Goal: Find contact information: Find contact information

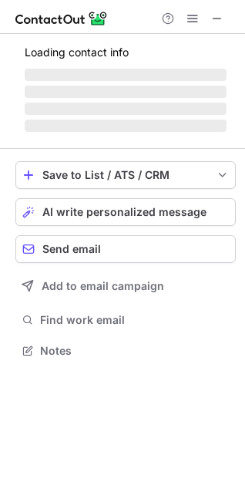
scroll to position [374, 245]
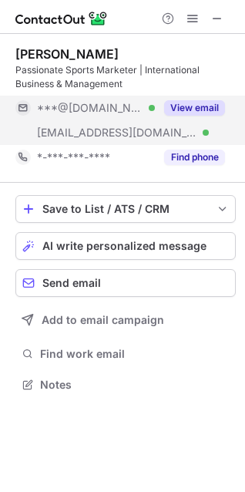
click at [203, 109] on button "View email" at bounding box center [194, 107] width 61 height 15
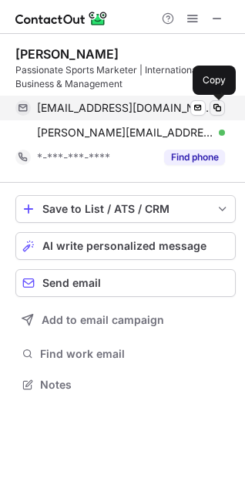
click at [214, 106] on span at bounding box center [217, 108] width 12 height 12
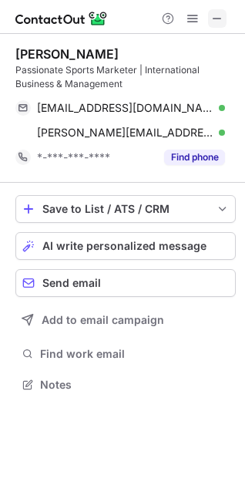
click at [216, 22] on span at bounding box center [217, 18] width 12 height 12
